Goal: Task Accomplishment & Management: Use online tool/utility

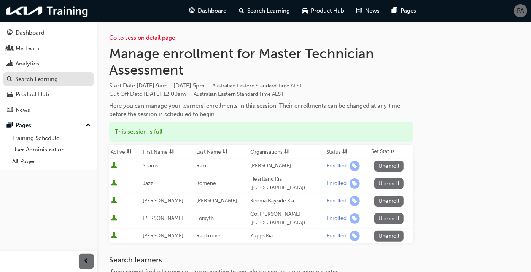
click at [56, 79] on div "Search Learning" at bounding box center [36, 79] width 43 height 9
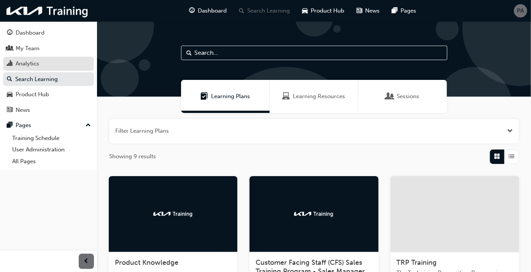
click at [59, 63] on div "Analytics" at bounding box center [48, 64] width 83 height 10
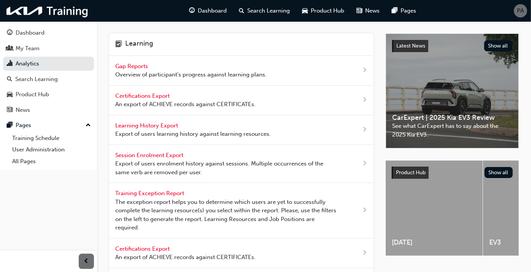
click at [525, 11] on div "PA" at bounding box center [520, 10] width 13 height 13
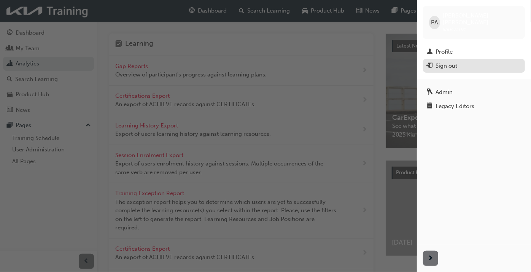
click at [445, 63] on div "Sign out" at bounding box center [447, 66] width 22 height 9
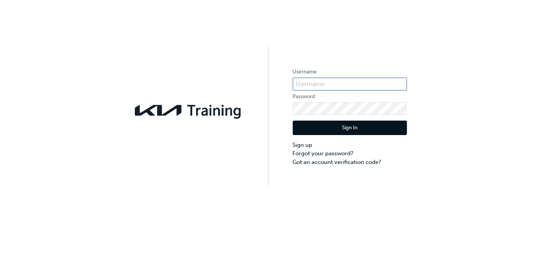
type input "KAUSW391"
click at [332, 125] on button "Sign In" at bounding box center [350, 128] width 114 height 14
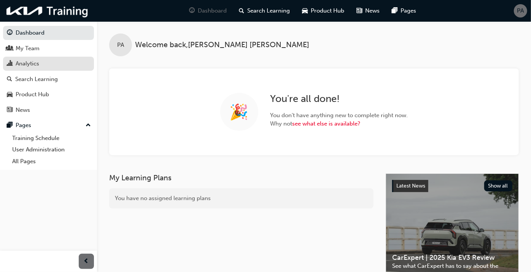
click at [48, 65] on div "Analytics" at bounding box center [48, 64] width 83 height 10
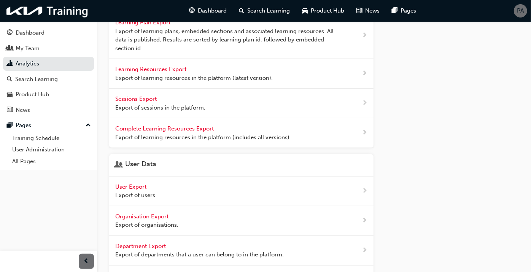
scroll to position [296, 0]
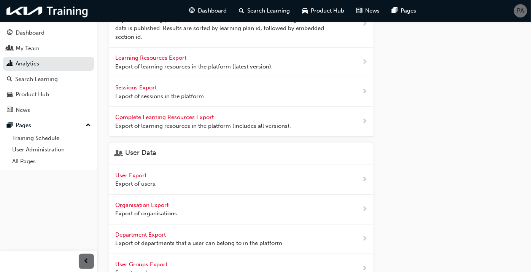
click at [142, 180] on span "Export of users." at bounding box center [135, 184] width 41 height 9
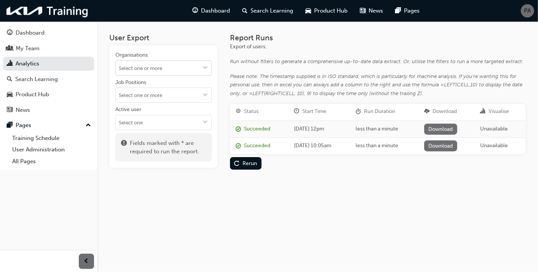
click at [151, 73] on input "Organisations" at bounding box center [164, 68] width 96 height 14
type input "tropical"
click at [125, 81] on li "Tropical Kia" at bounding box center [163, 83] width 96 height 14
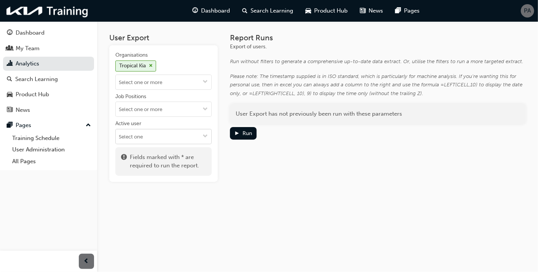
click at [134, 132] on input "Active user" at bounding box center [164, 136] width 96 height 14
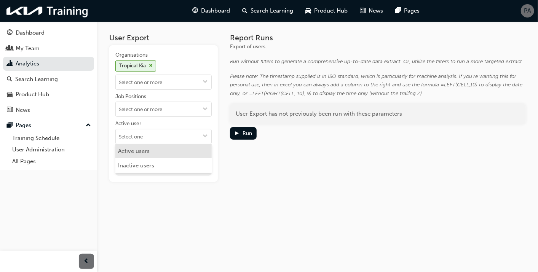
click at [138, 150] on li "Active users" at bounding box center [163, 151] width 96 height 14
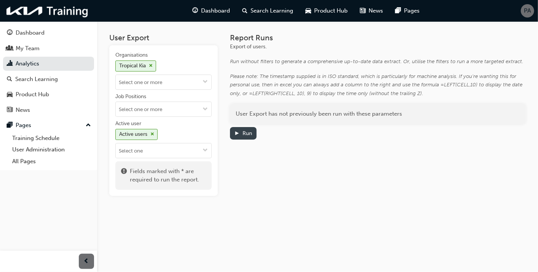
click at [249, 136] on div "Run" at bounding box center [247, 133] width 10 height 6
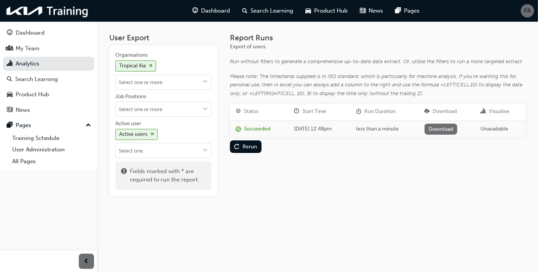
click at [457, 129] on link "Download" at bounding box center [440, 129] width 33 height 11
click at [38, 69] on link "Analytics" at bounding box center [48, 64] width 91 height 14
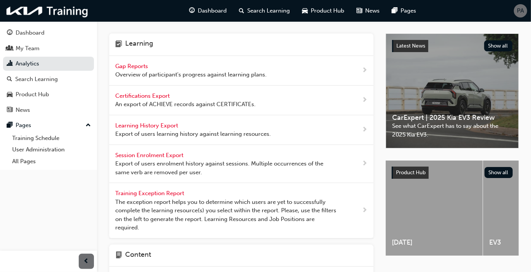
click at [141, 72] on span "Overview of participant's progress against learning plans." at bounding box center [191, 74] width 152 height 9
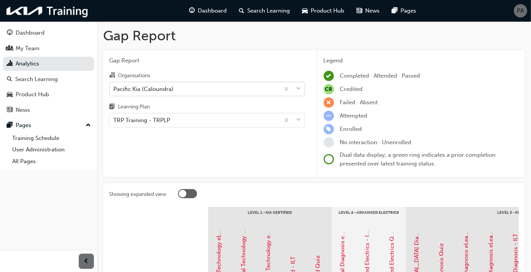
click at [145, 91] on div "Pacific Kia (Caloundra)" at bounding box center [143, 89] width 60 height 9
click at [114, 91] on input "Organisations Pacific Kia (Caloundra)" at bounding box center [113, 88] width 1 height 6
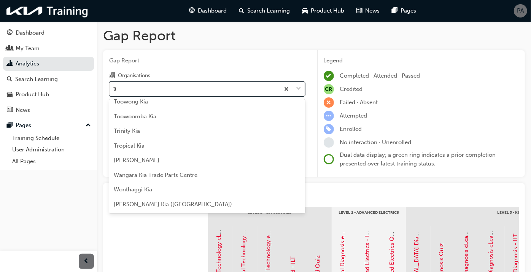
scroll to position [6, 0]
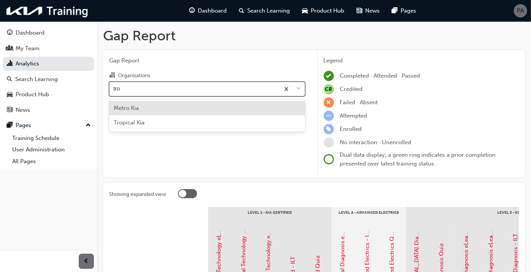
type input "trop"
click at [146, 109] on div "Tropical Kia" at bounding box center [207, 108] width 196 height 15
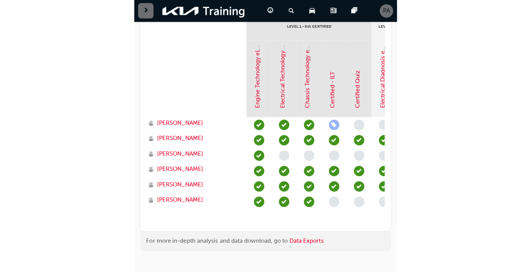
scroll to position [200, 0]
